Goal: Check status: Check status

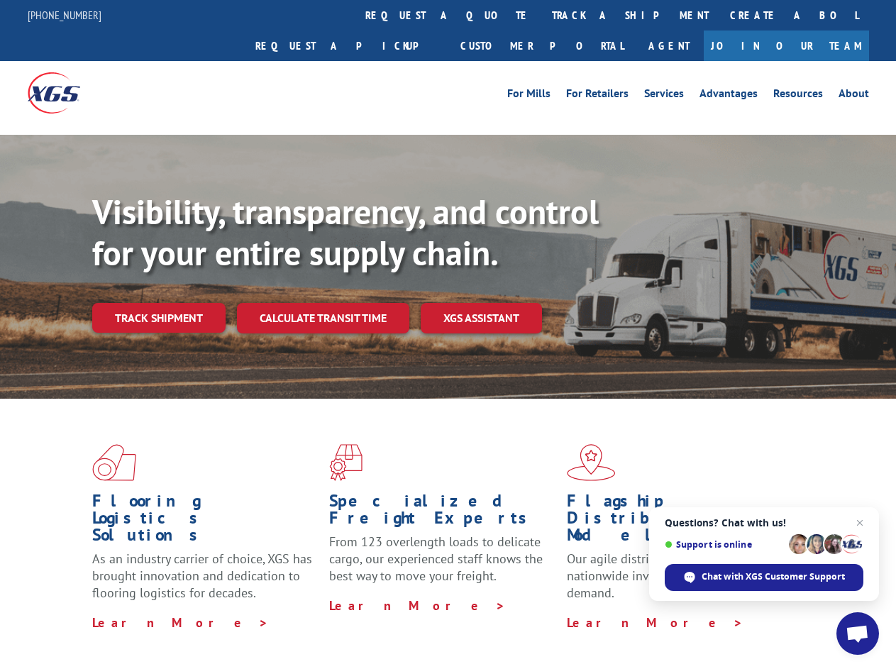
click at [448, 334] on div "Visibility, transparency, and control for your entire supply chain. Track shipm…" at bounding box center [494, 290] width 804 height 198
click at [541, 15] on link "track a shipment" at bounding box center [630, 15] width 178 height 30
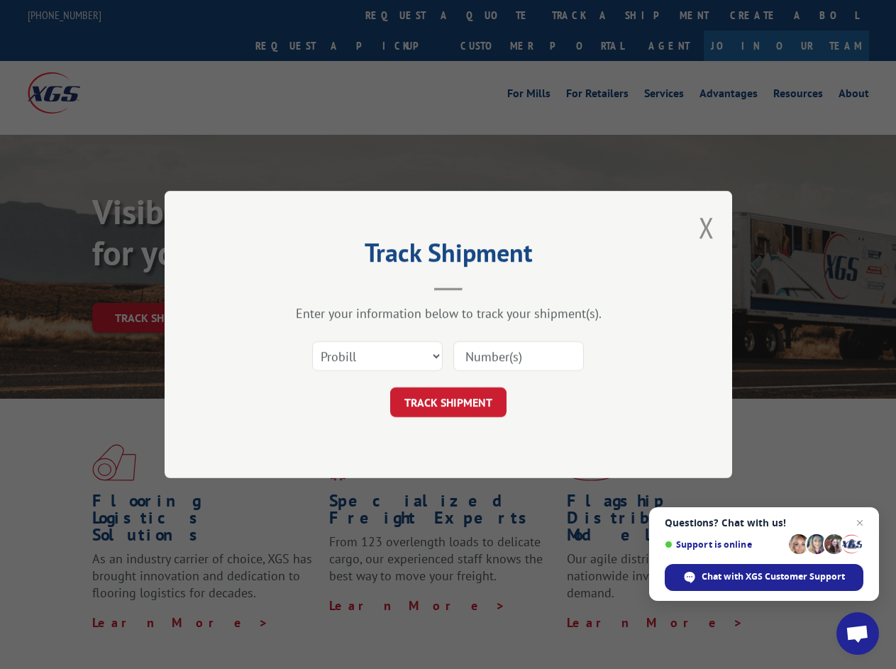
click at [495, 15] on div "Track Shipment Enter your information below to track your shipment(s). Select c…" at bounding box center [448, 334] width 896 height 669
click at [584, 15] on div "Track Shipment Enter your information below to track your shipment(s). Select c…" at bounding box center [448, 334] width 896 height 669
click at [158, 287] on div "Track Shipment Enter your information below to track your shipment(s). Select c…" at bounding box center [448, 334] width 896 height 669
click at [322, 287] on header "Track Shipment" at bounding box center [448, 267] width 426 height 48
click at [482, 287] on header "Track Shipment" at bounding box center [448, 267] width 426 height 48
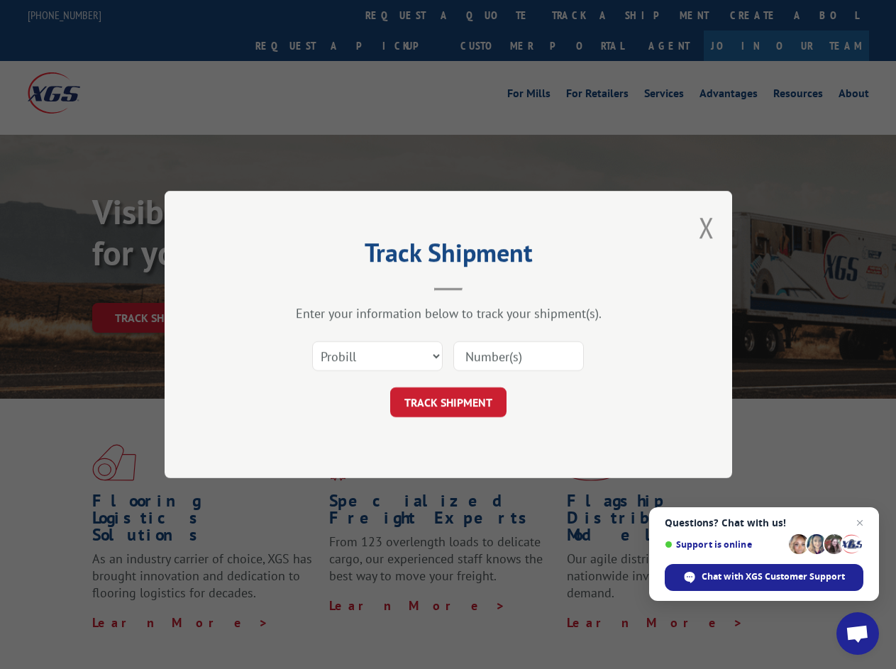
click at [857, 633] on span "Open chat" at bounding box center [856, 635] width 23 height 20
